Goal: Task Accomplishment & Management: Complete application form

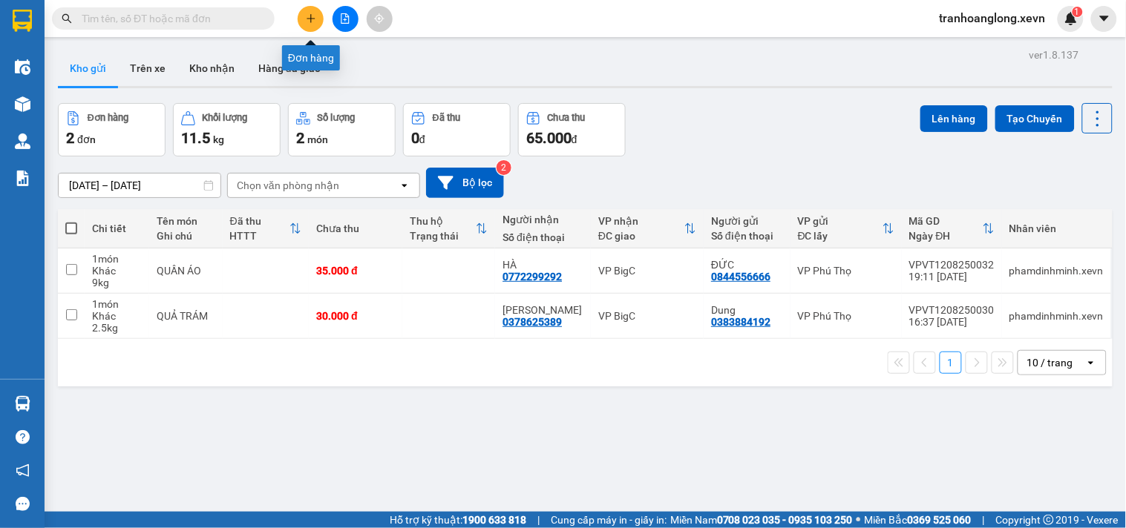
click at [316, 17] on button at bounding box center [311, 19] width 26 height 26
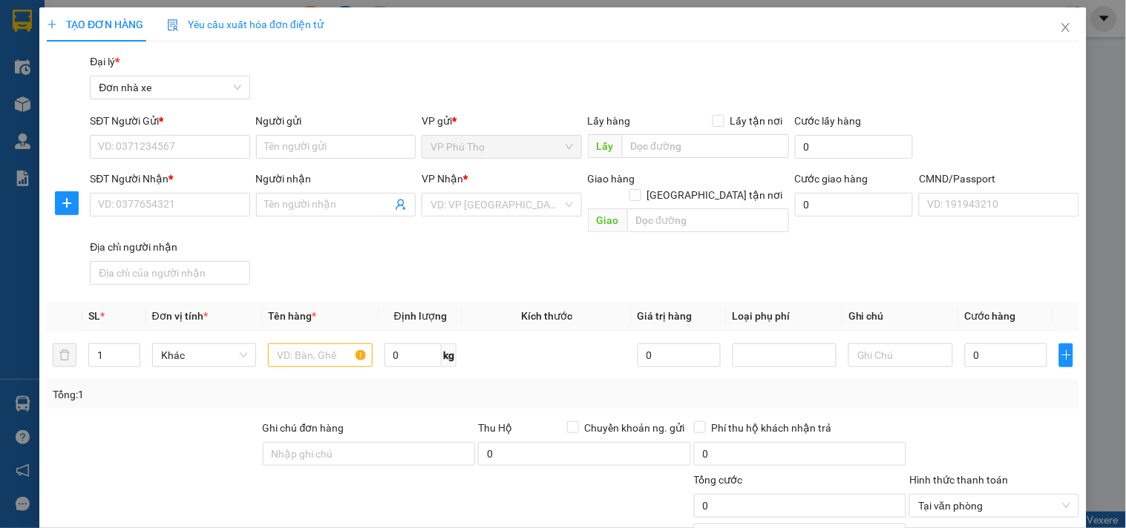
click at [197, 131] on div "SĐT Người Gửi *" at bounding box center [170, 124] width 160 height 22
click at [200, 146] on input "SĐT Người Gửi *" at bounding box center [170, 147] width 160 height 24
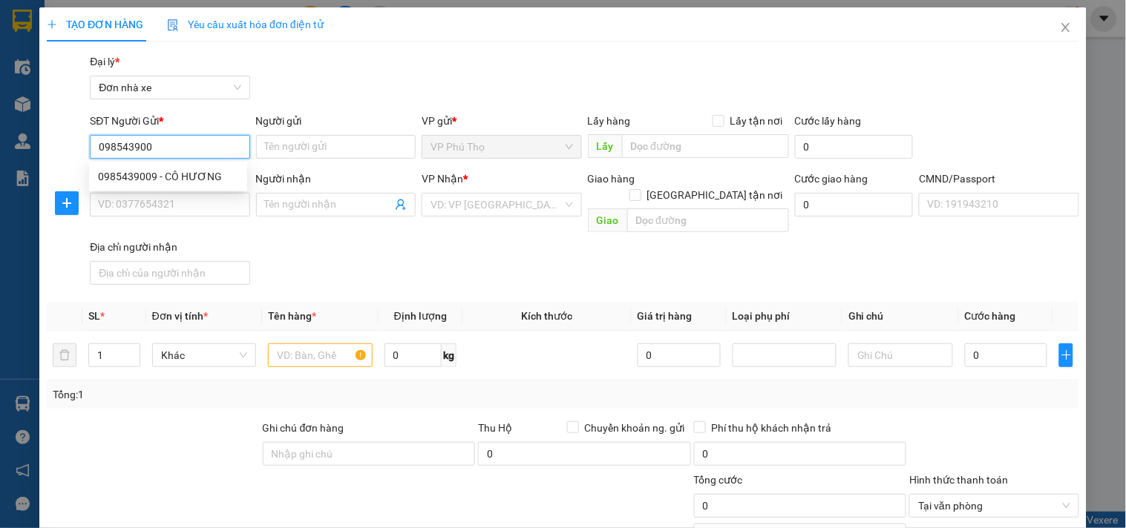
type input "0985439009"
click at [186, 168] on div "0985439009 - CÔ HƯƠNG" at bounding box center [168, 176] width 140 height 16
type input "CÔ HƯƠNG"
type input "0969839189"
type input "HÀ"
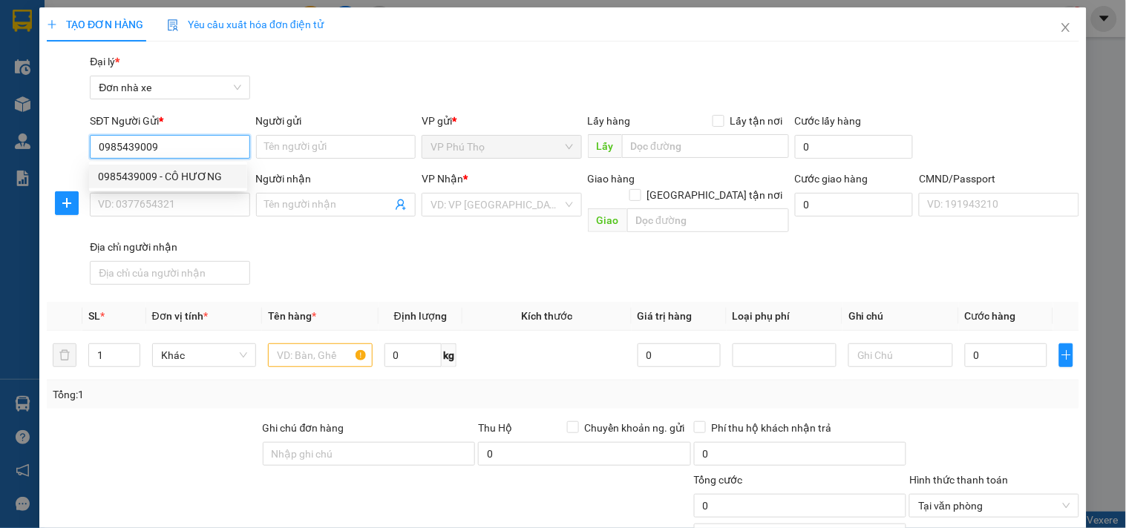
type input "031081010878 [PERSON_NAME]"
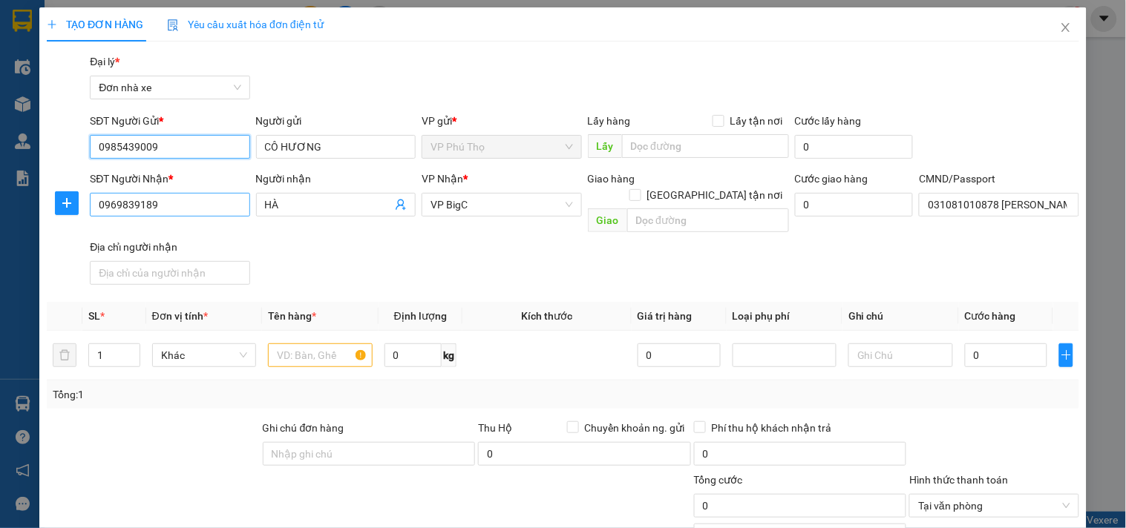
type input "0985439009"
click at [209, 214] on input "0969839189" at bounding box center [170, 205] width 160 height 24
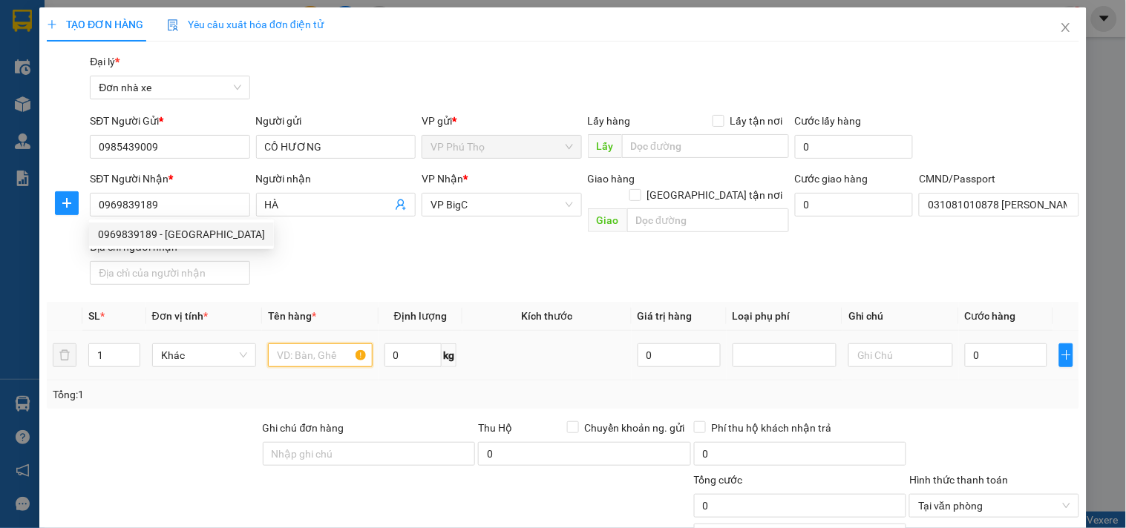
click at [344, 345] on input "text" at bounding box center [320, 356] width 104 height 24
type input "D"
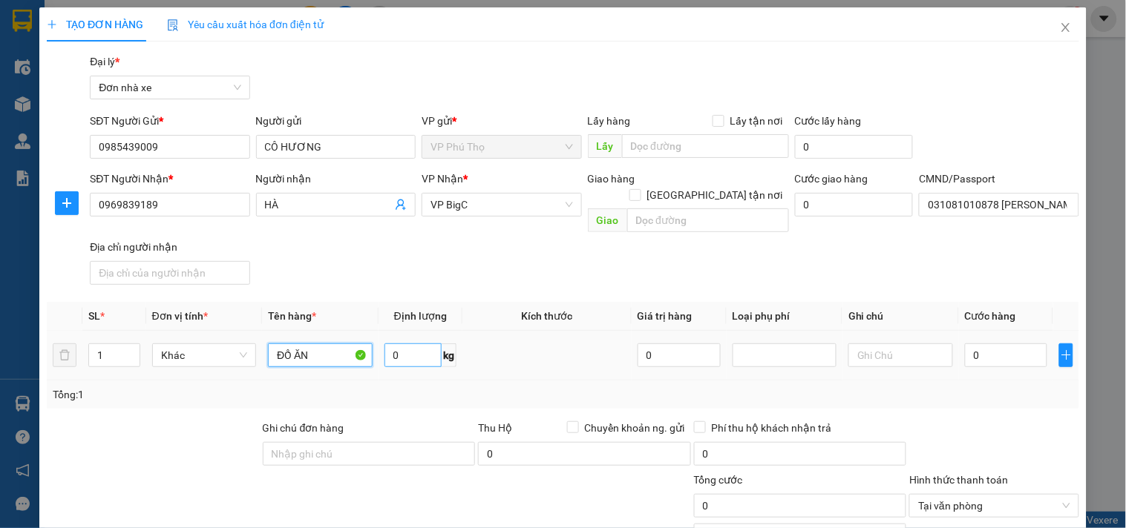
type input "ĐỒ ĂN"
click at [398, 344] on input "0" at bounding box center [413, 356] width 58 height 24
type input "6"
click at [1006, 351] on div "0" at bounding box center [1006, 356] width 83 height 30
click at [983, 344] on input "0" at bounding box center [1006, 356] width 83 height 24
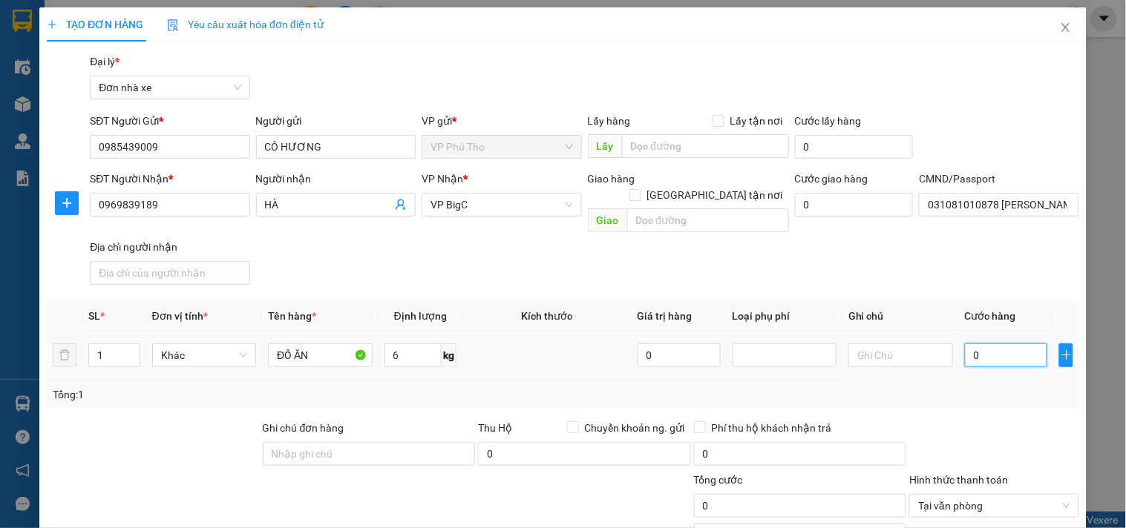
type input "3"
type input "30"
type input "30.000"
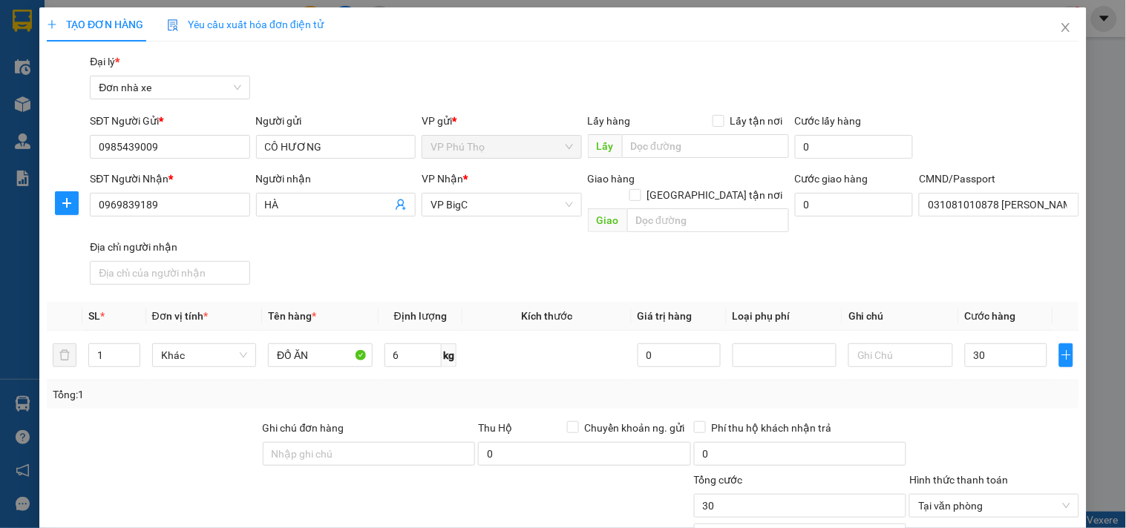
type input "30.000"
click at [928, 229] on div "SĐT Người Nhận * 0969839189 Người nhận HÀ VP Nhận * VP BigC Giao hàng Giao tận …" at bounding box center [584, 231] width 995 height 120
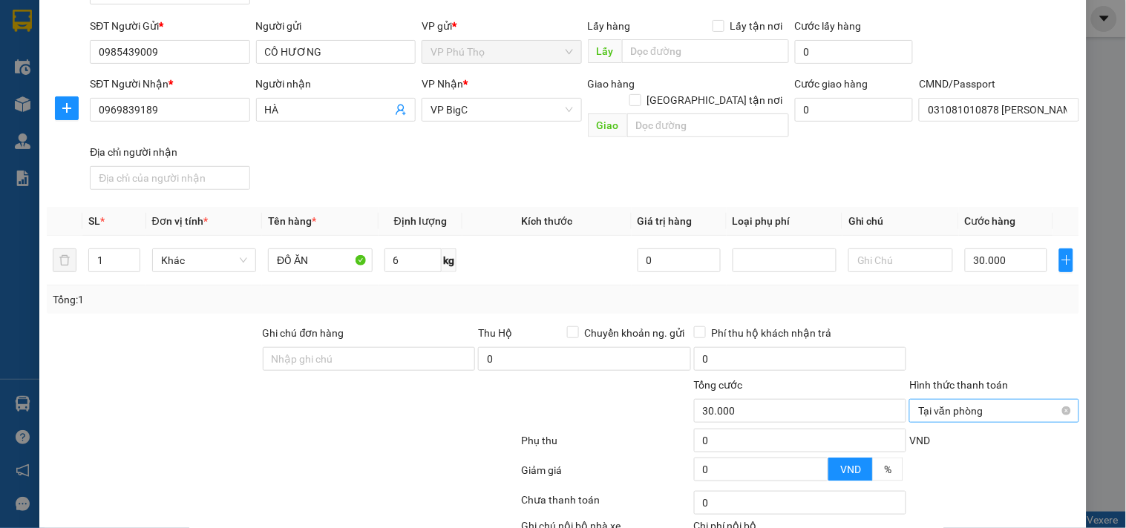
scroll to position [178, 0]
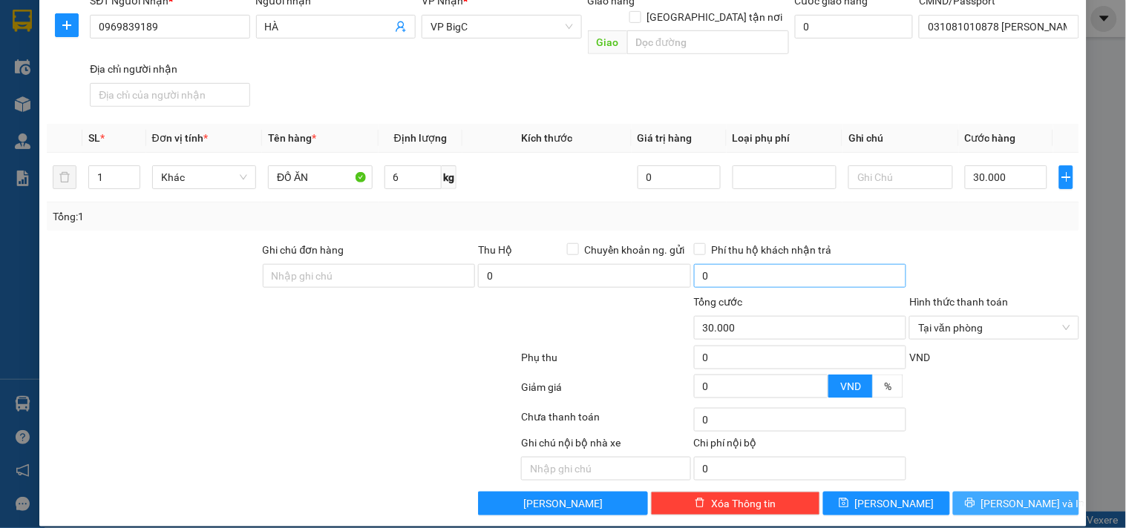
drag, startPoint x: 992, startPoint y: 485, endPoint x: 858, endPoint y: 260, distance: 261.9
click at [995, 496] on span "[PERSON_NAME] và In" at bounding box center [1033, 504] width 104 height 16
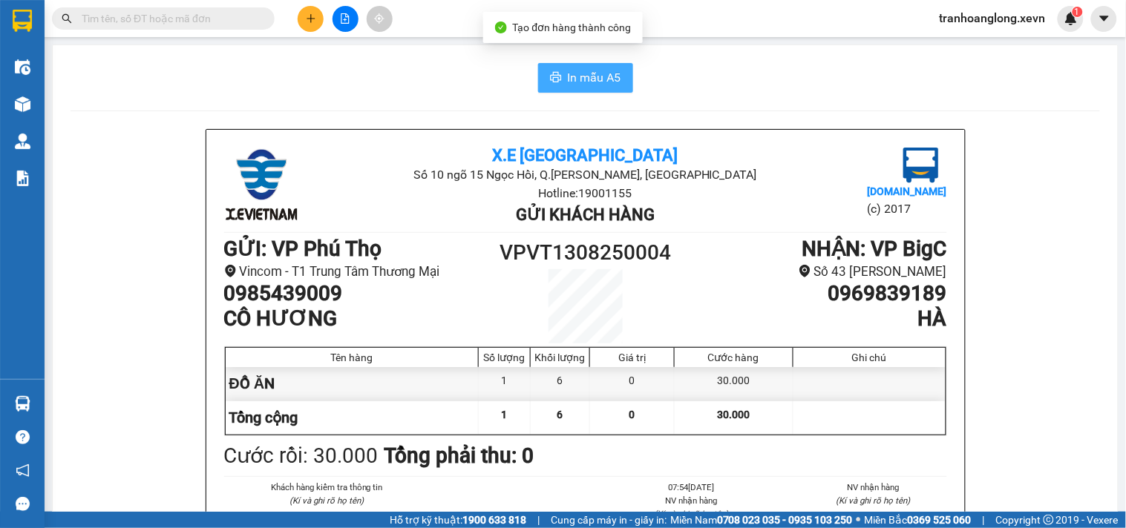
click at [613, 84] on span "In mẫu A5" at bounding box center [594, 77] width 53 height 19
